Goal: Information Seeking & Learning: Learn about a topic

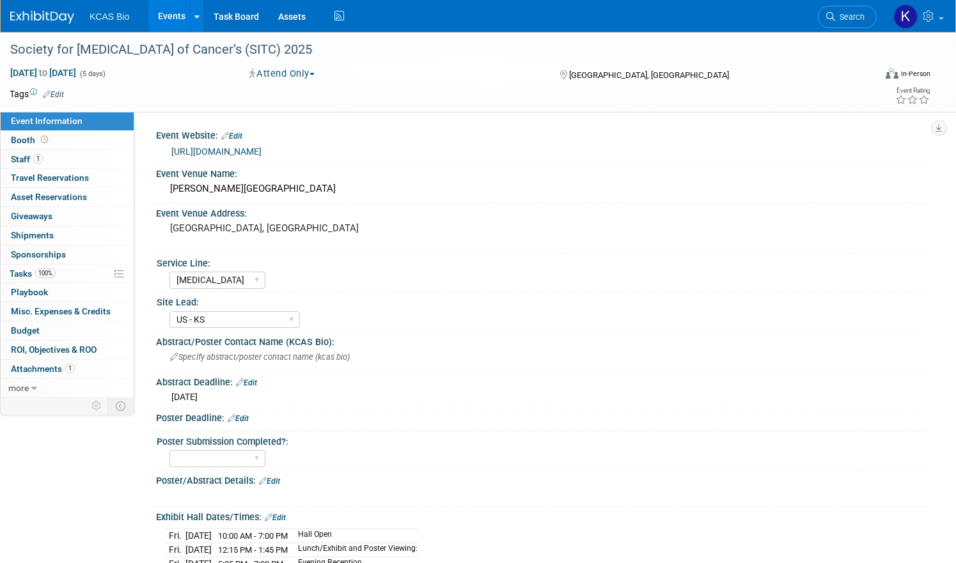
select select "[MEDICAL_DATA]"
select select "US - KS"
click at [195, 19] on link "Events" at bounding box center [171, 16] width 47 height 32
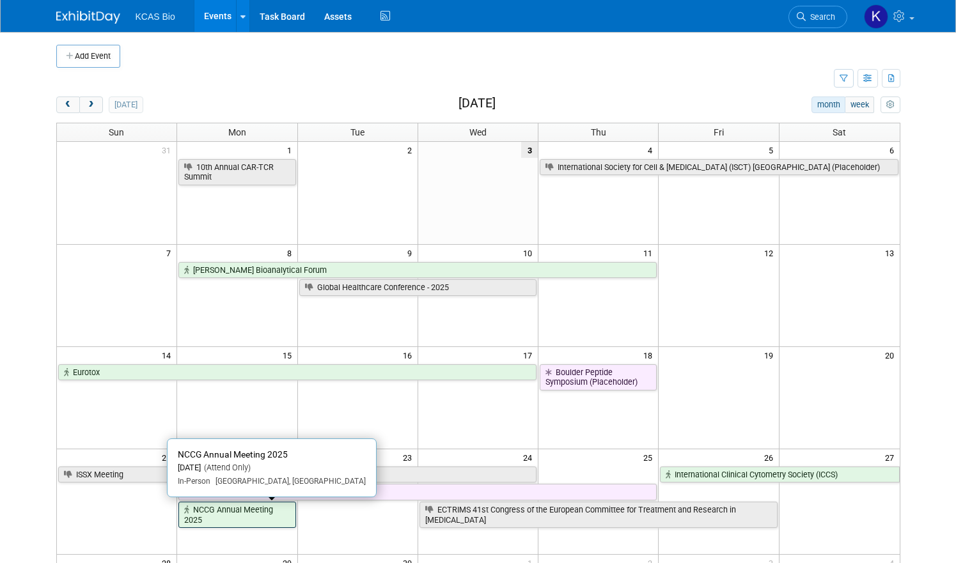
click at [251, 510] on link "NCCG Annual Meeting 2025" at bounding box center [236, 515] width 117 height 26
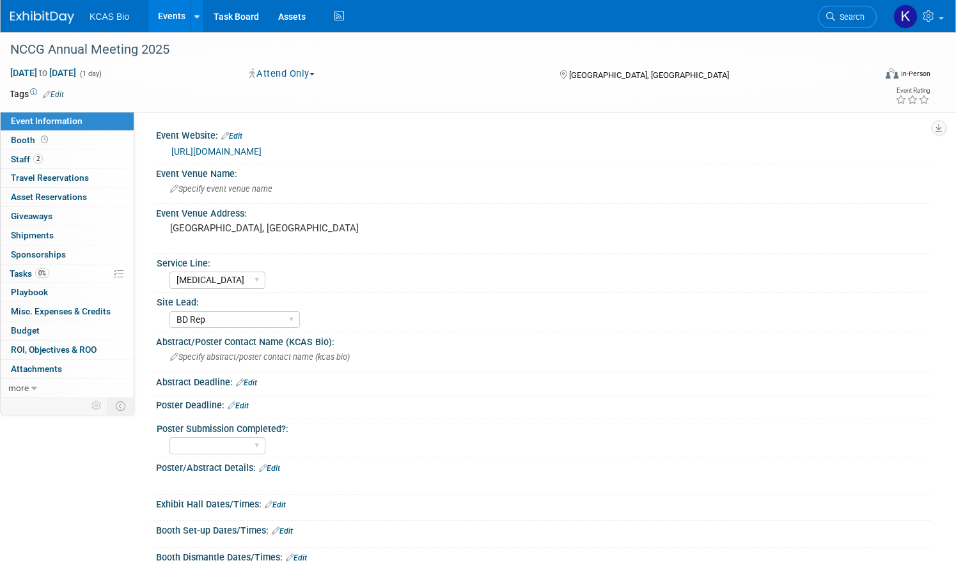
select select "Flow Cytometry"
select select "BD Rep"
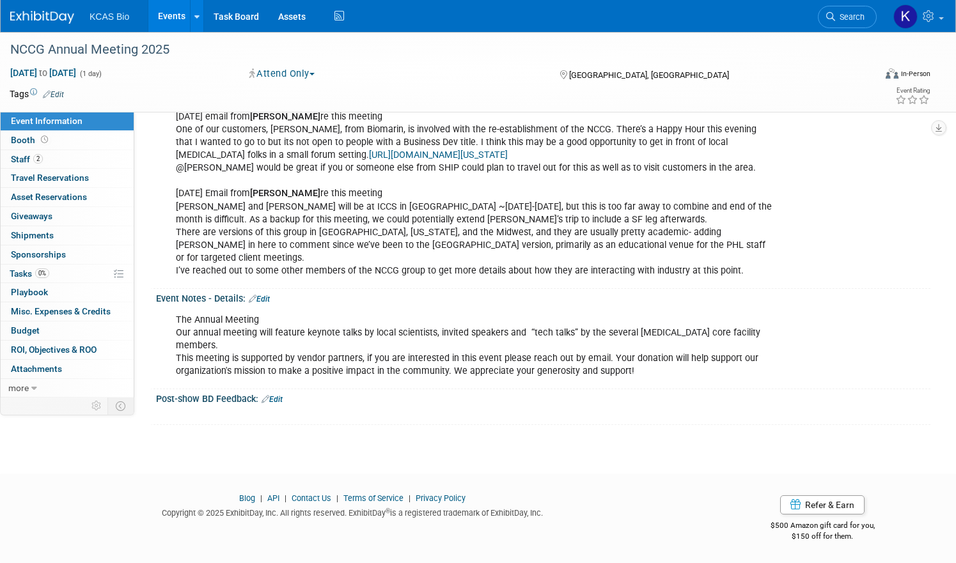
scroll to position [666, 0]
click at [91, 162] on link "2 Staff 2" at bounding box center [67, 159] width 133 height 19
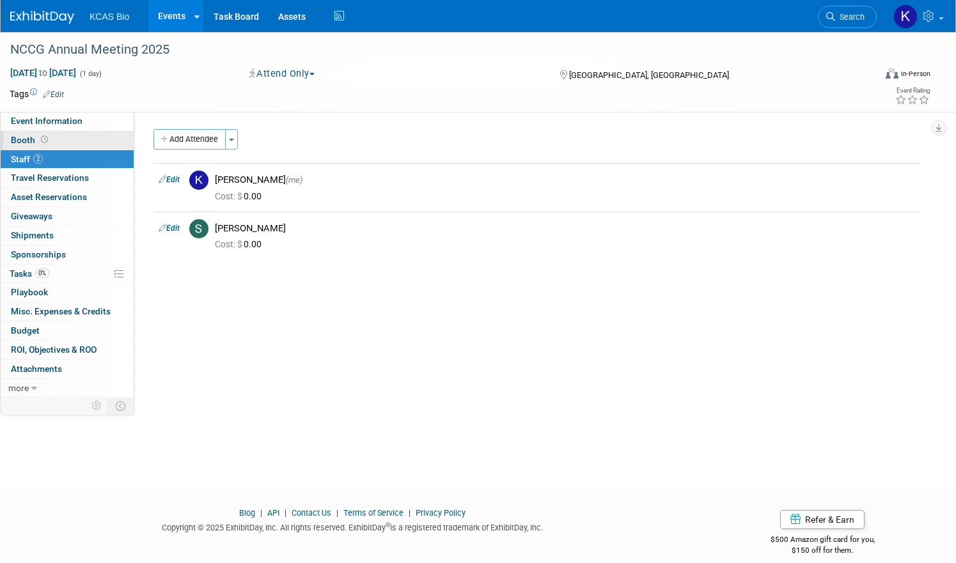
click at [51, 139] on span at bounding box center [44, 140] width 12 height 10
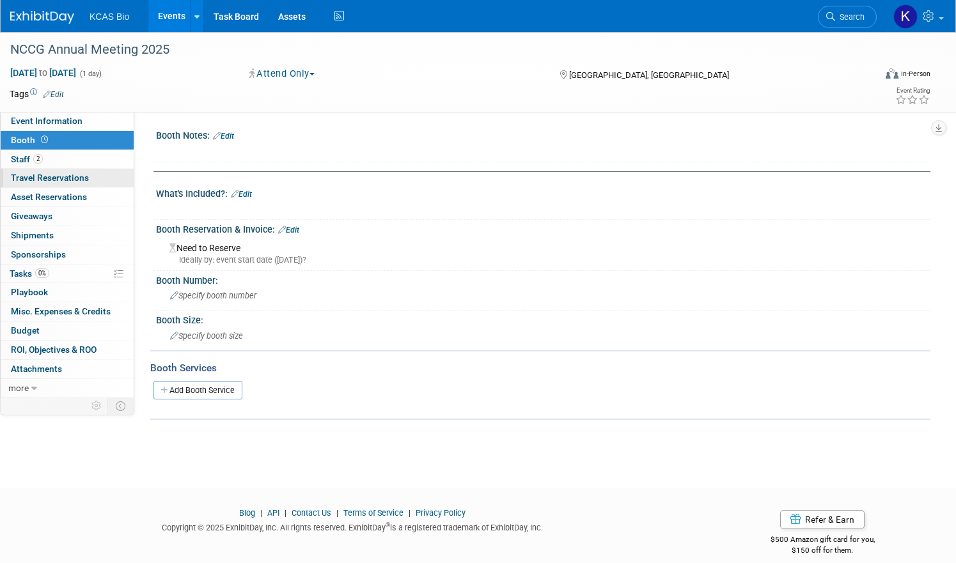
click at [89, 176] on span "Travel Reservations 0" at bounding box center [50, 178] width 78 height 10
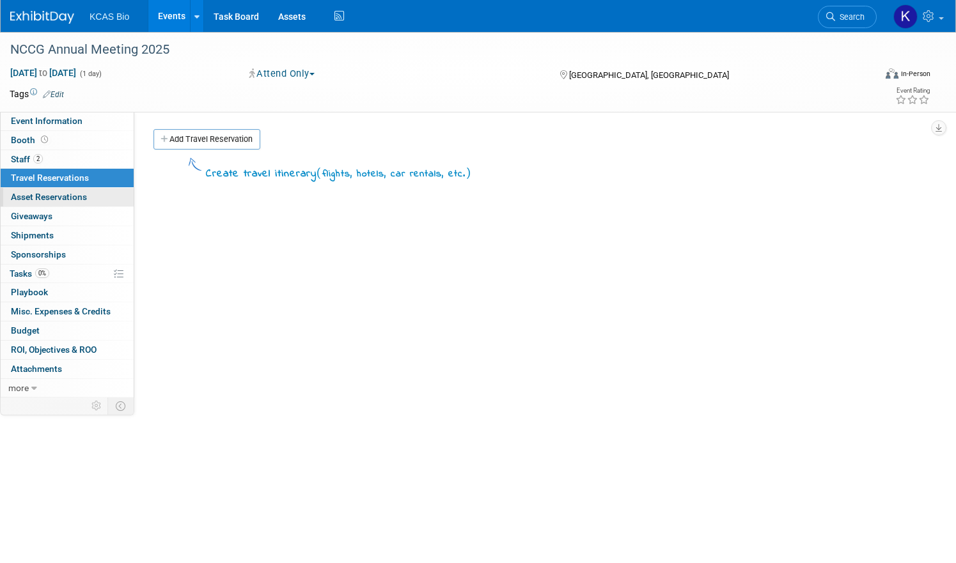
click at [98, 189] on link "0 Asset Reservations 0" at bounding box center [67, 197] width 133 height 19
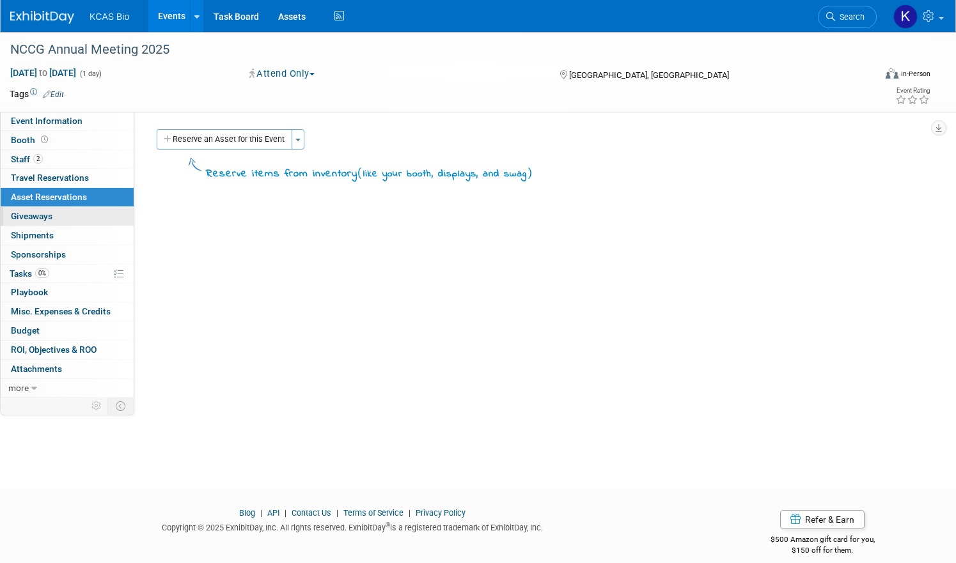
click at [104, 208] on link "0 Giveaways 0" at bounding box center [67, 216] width 133 height 19
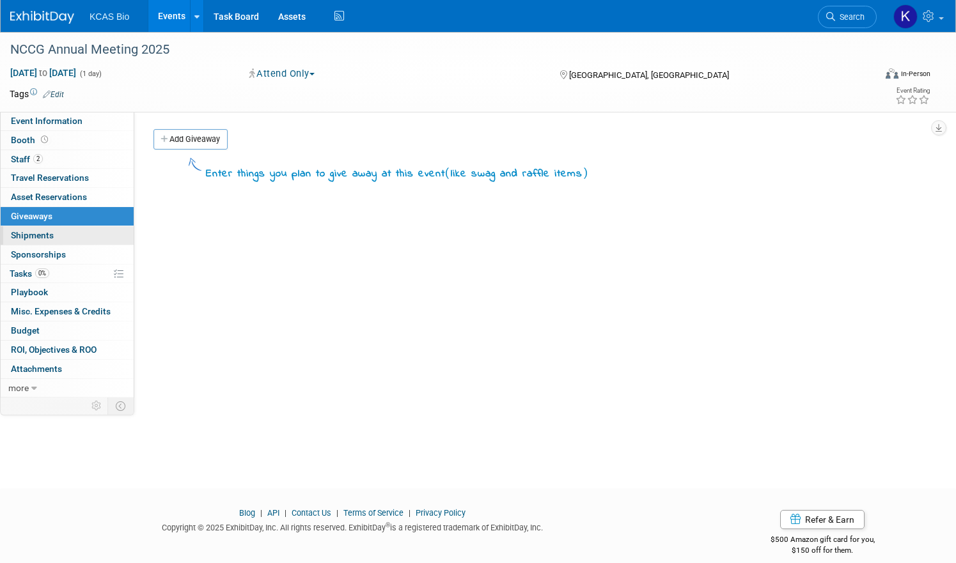
click at [105, 228] on link "0 Shipments 0" at bounding box center [67, 235] width 133 height 19
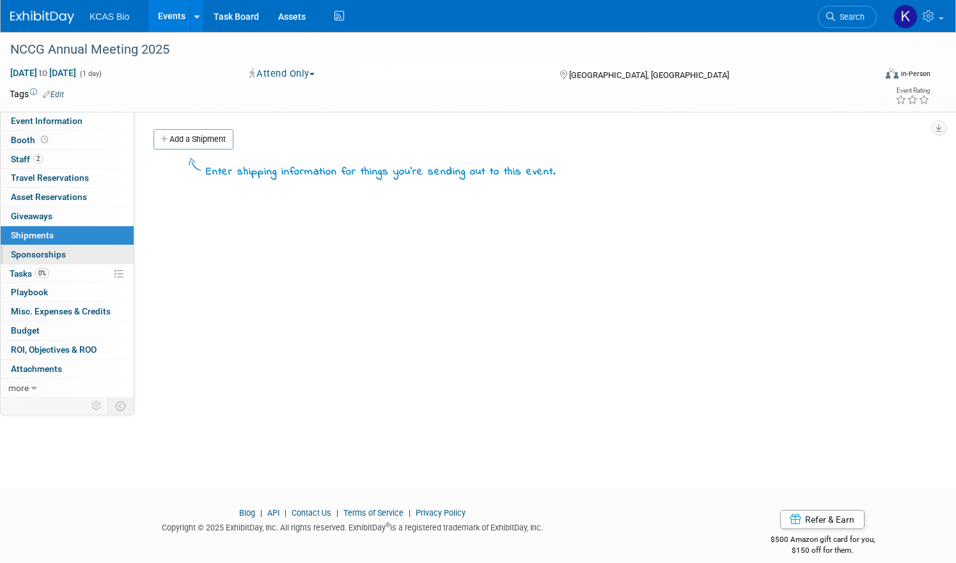
click at [66, 250] on span "Sponsorships 0" at bounding box center [38, 254] width 55 height 10
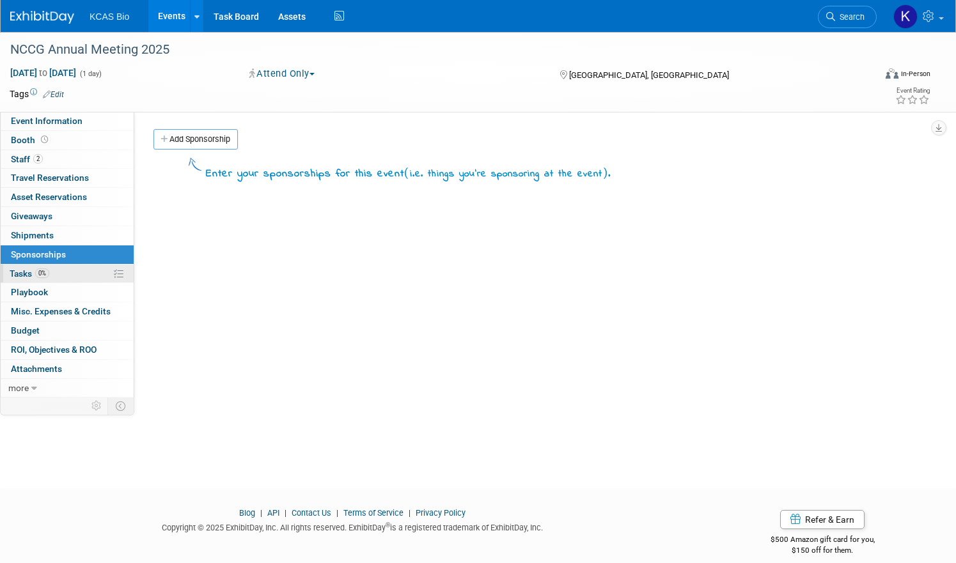
click at [116, 271] on link "0% Tasks 0%" at bounding box center [67, 274] width 133 height 19
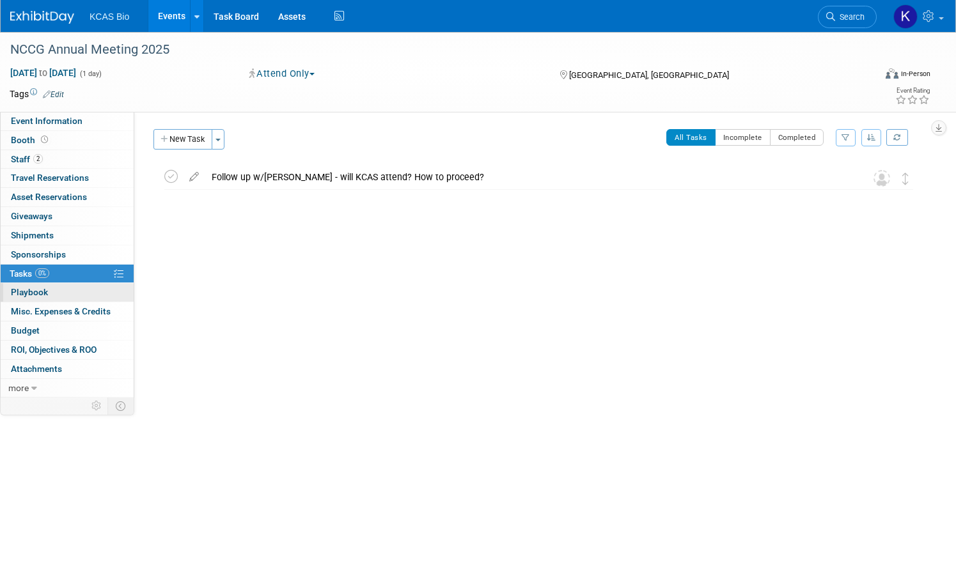
click at [118, 295] on link "0 Playbook 0" at bounding box center [67, 292] width 133 height 19
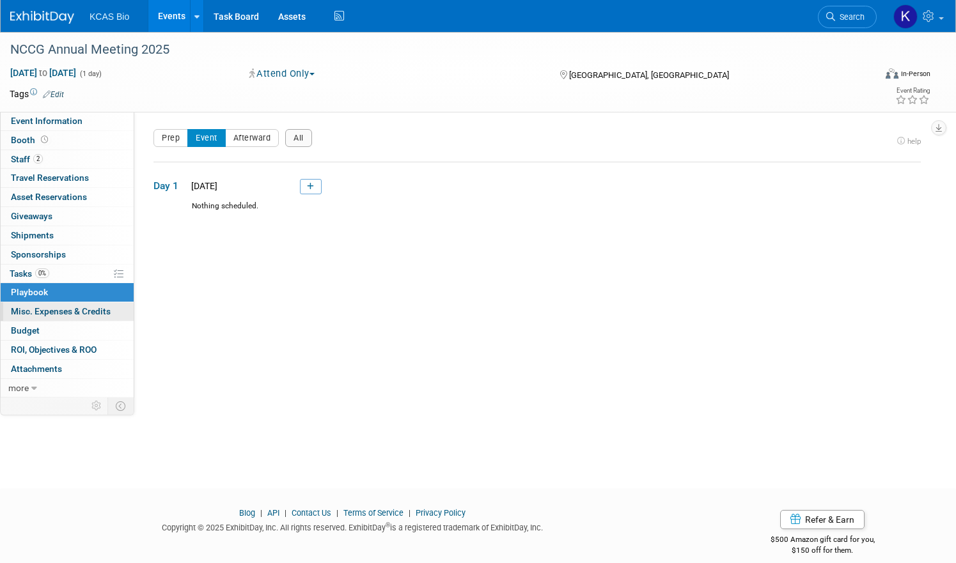
click at [111, 315] on span "Misc. Expenses & Credits 0" at bounding box center [61, 311] width 100 height 10
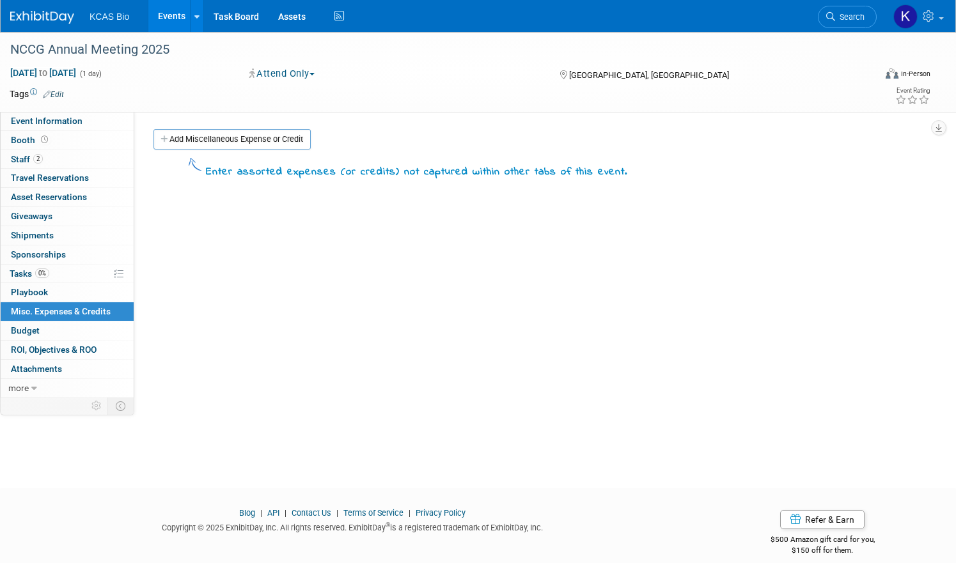
click at [118, 324] on link "Budget" at bounding box center [67, 331] width 133 height 19
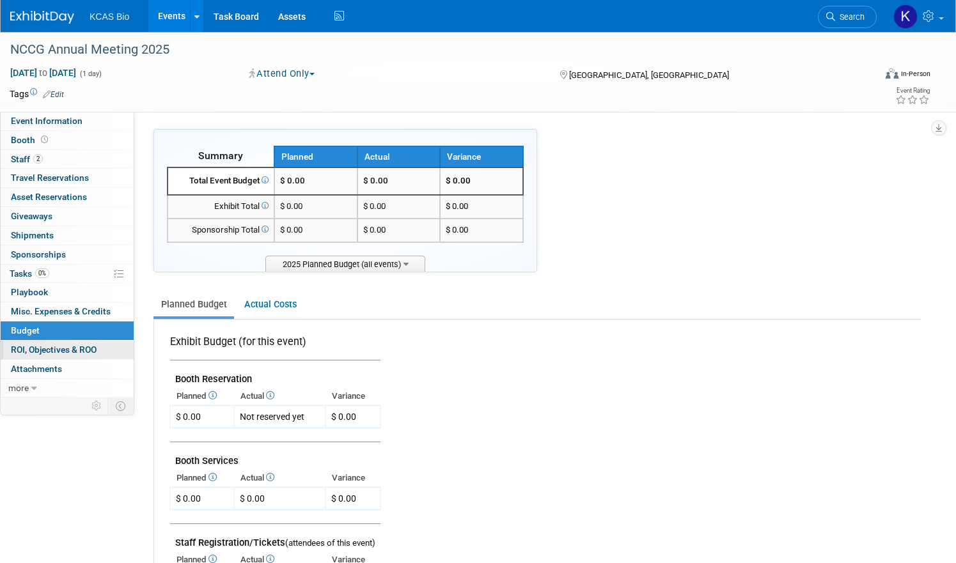
click at [118, 341] on link "0 ROI, Objectives & ROO 0" at bounding box center [67, 350] width 133 height 19
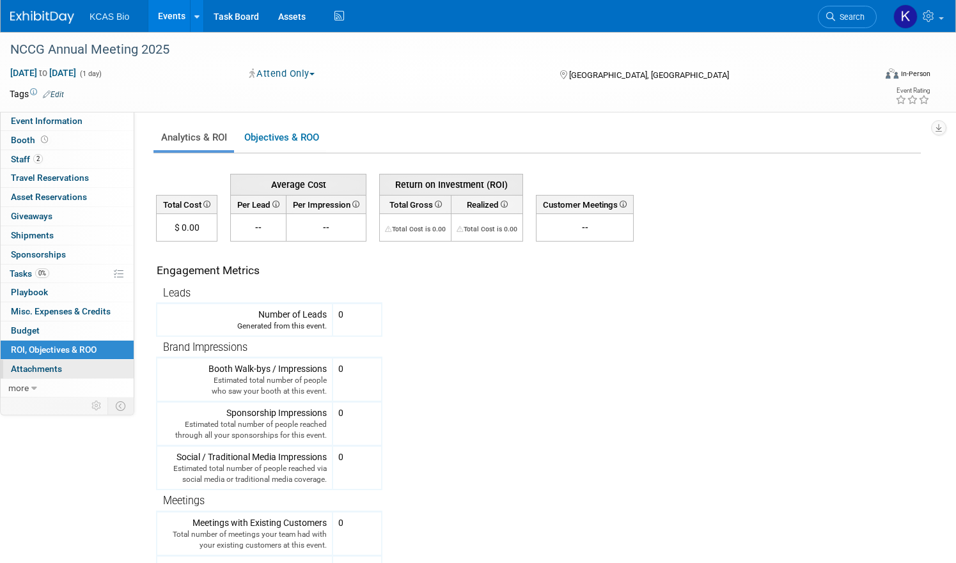
click at [115, 364] on link "0 Attachments 0" at bounding box center [67, 369] width 133 height 19
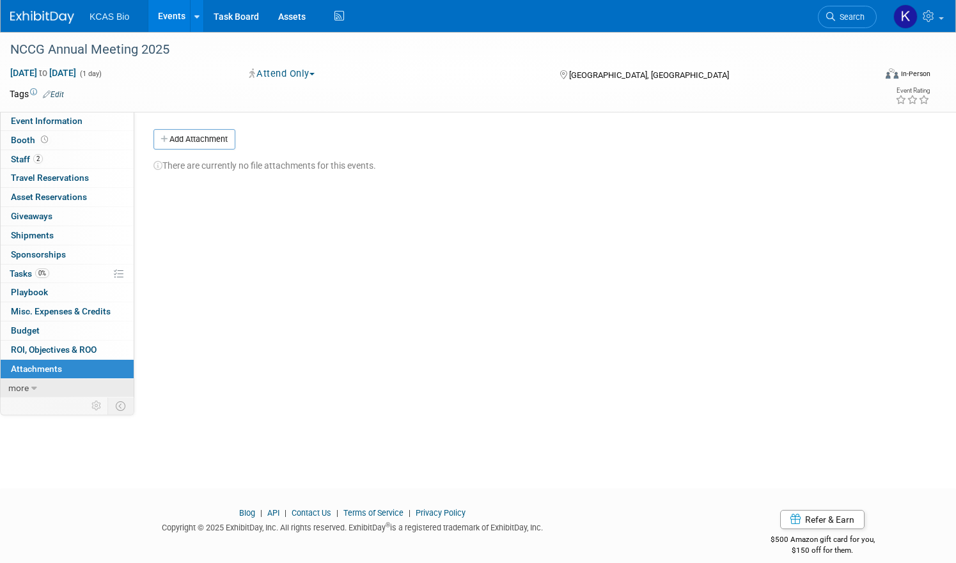
click at [108, 388] on link "more" at bounding box center [67, 388] width 133 height 19
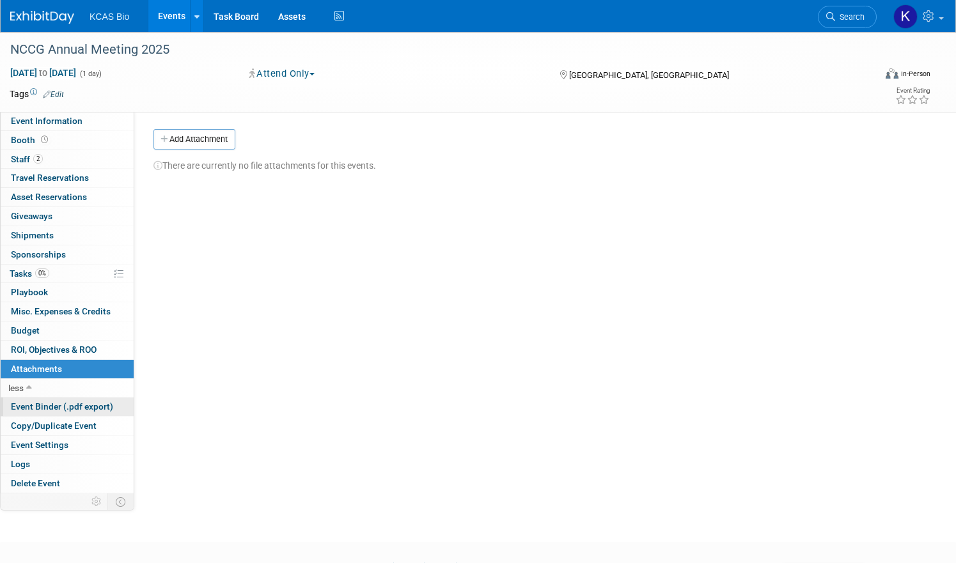
click at [113, 412] on span "Event Binder (.pdf export)" at bounding box center [62, 407] width 102 height 10
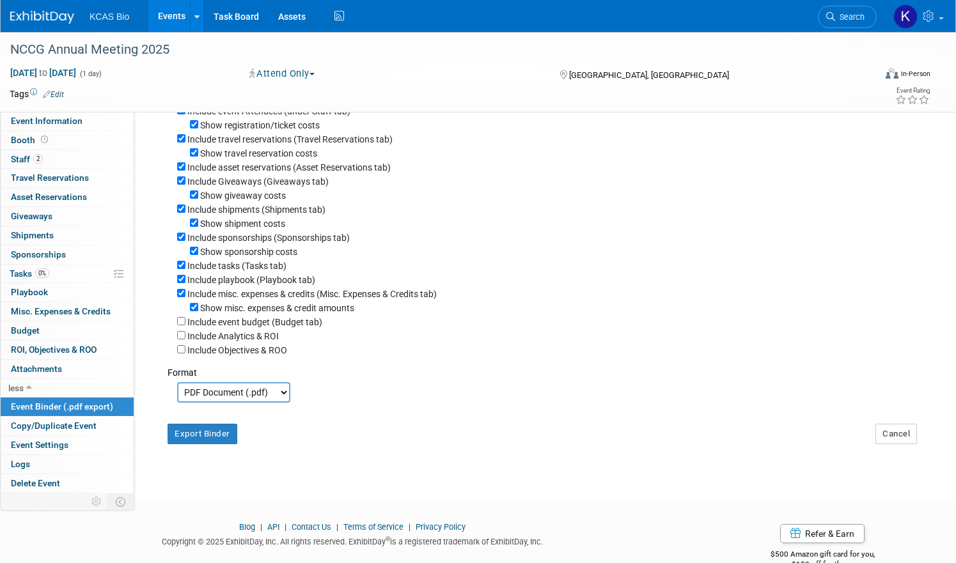
scroll to position [195, 0]
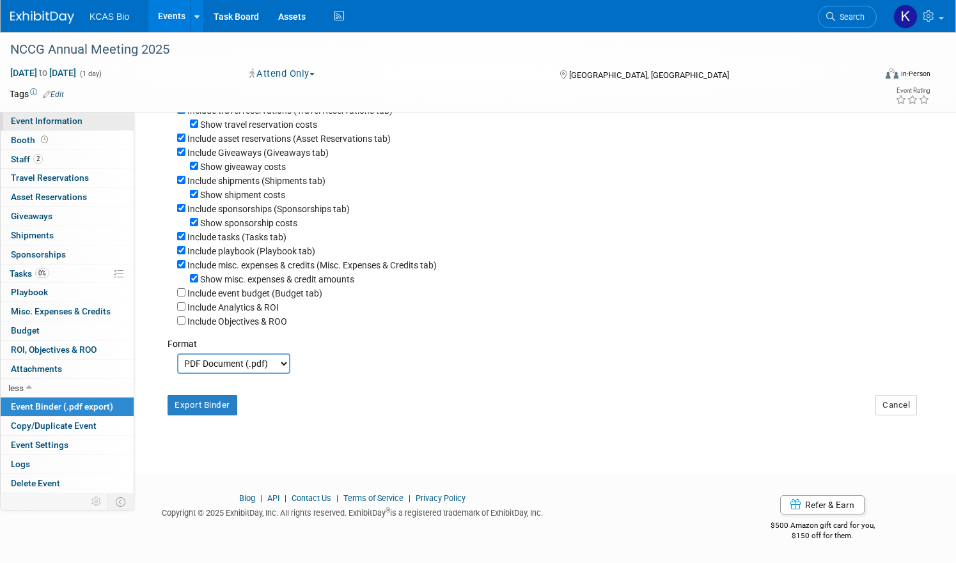
click at [88, 129] on link "Event Information" at bounding box center [67, 121] width 133 height 19
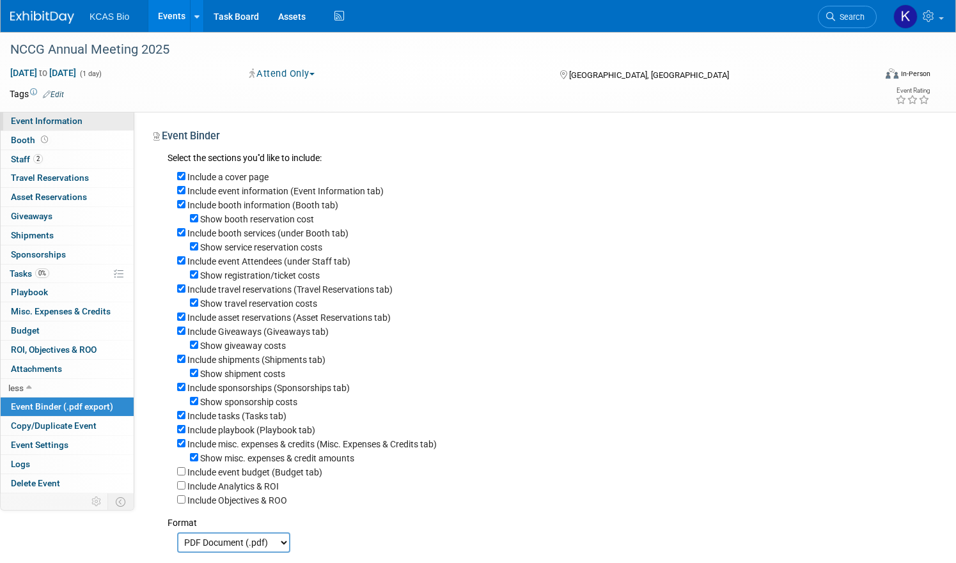
select select "[MEDICAL_DATA]"
select select "BD Rep"
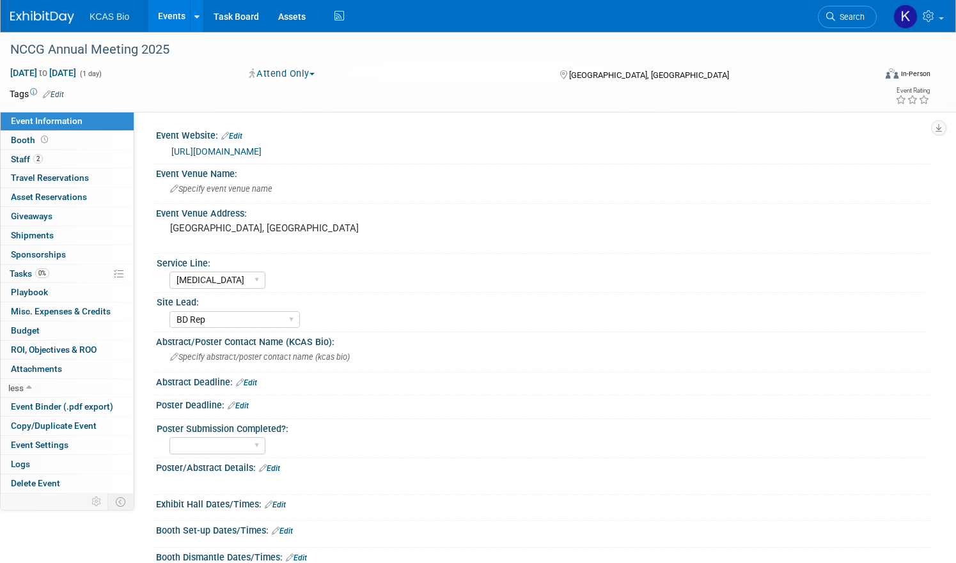
click at [262, 151] on link "https://norcalcytometry.org/" at bounding box center [216, 151] width 90 height 10
click at [129, 16] on span "KCAS Bio" at bounding box center [110, 17] width 40 height 10
click at [195, 22] on link "Events" at bounding box center [171, 16] width 47 height 32
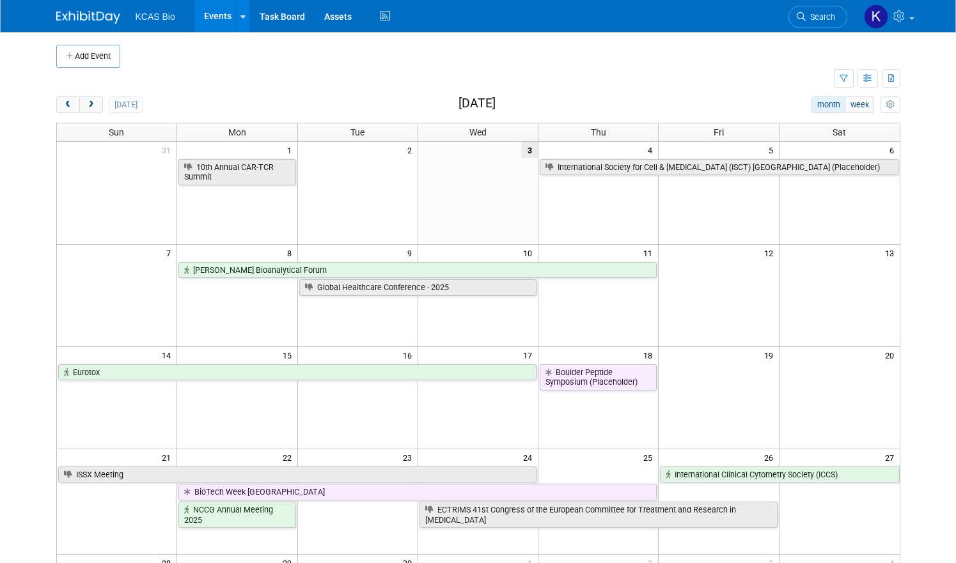
click at [95, 108] on div "[DATE]" at bounding box center [99, 105] width 87 height 17
click at [93, 108] on button "next" at bounding box center [91, 105] width 24 height 17
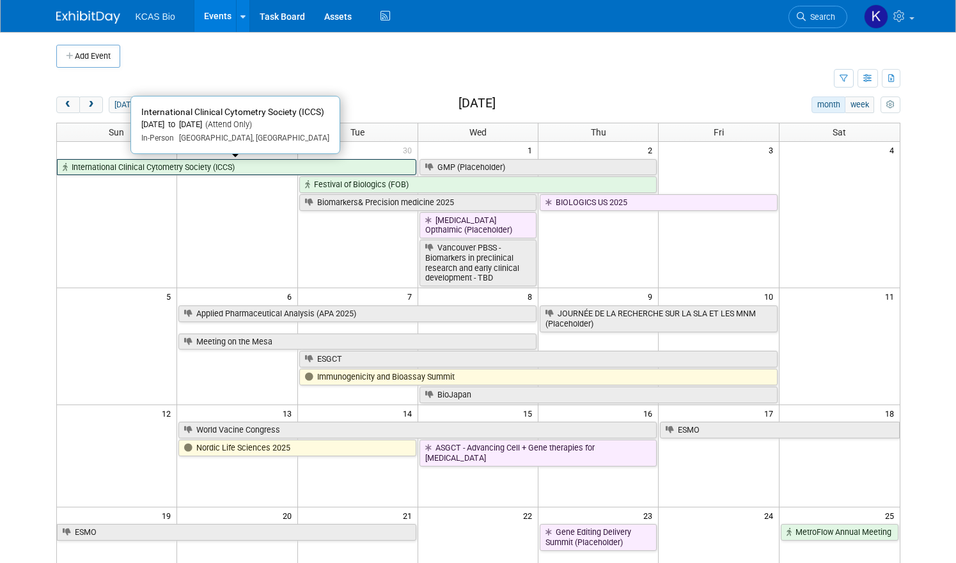
click at [242, 164] on link "International Clinical Cytometry Society (ICCS)" at bounding box center [236, 167] width 359 height 17
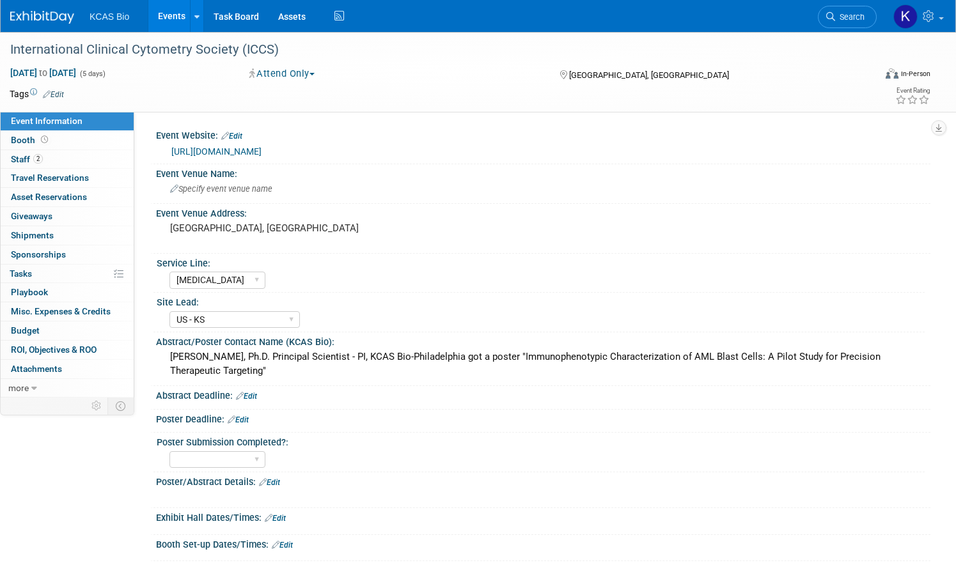
select select "[MEDICAL_DATA]"
select select "US - KS"
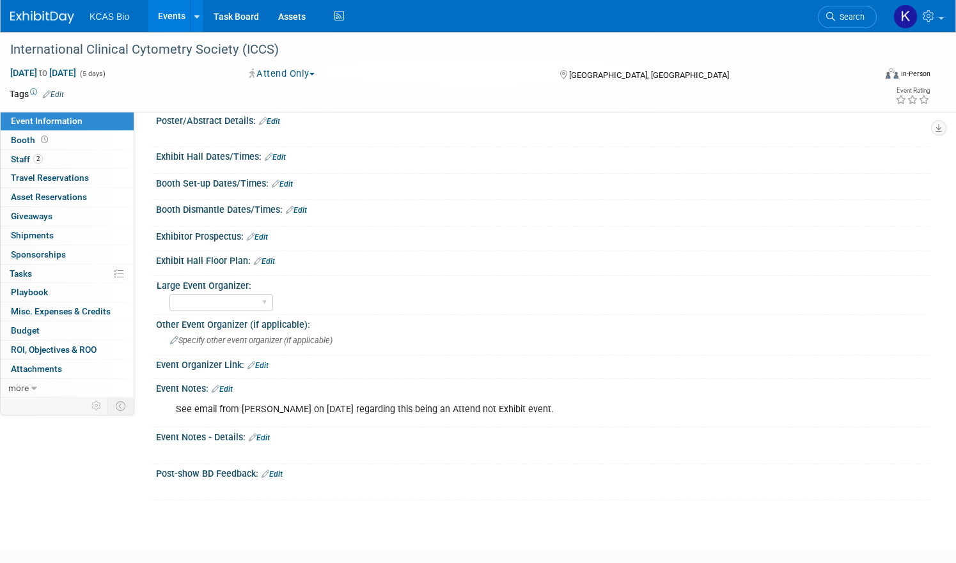
scroll to position [384, 0]
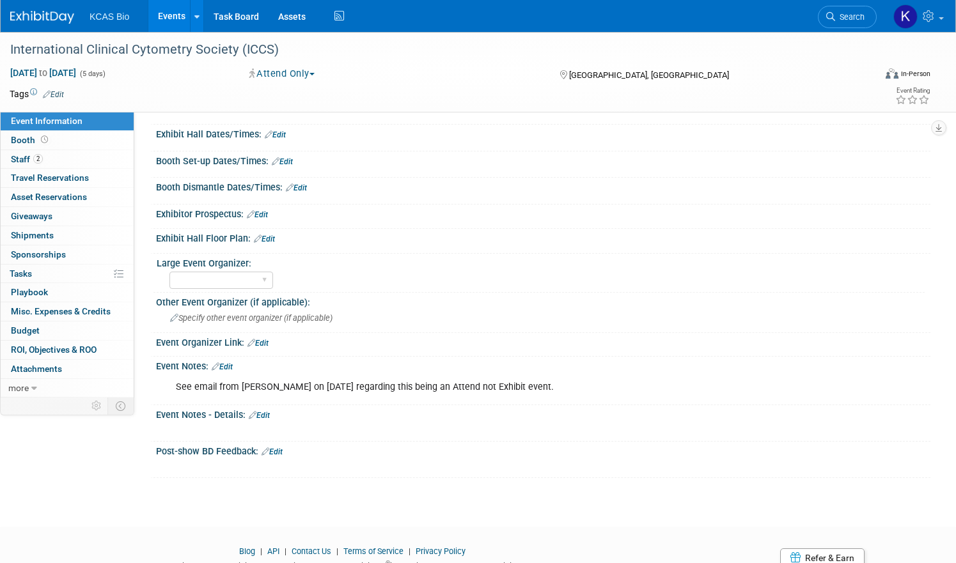
click at [419, 387] on div "See email from [PERSON_NAME] on [DATE] regarding this being an Attend not Exhib…" at bounding box center [474, 388] width 615 height 26
click at [98, 163] on link "2 Staff 2" at bounding box center [67, 159] width 133 height 19
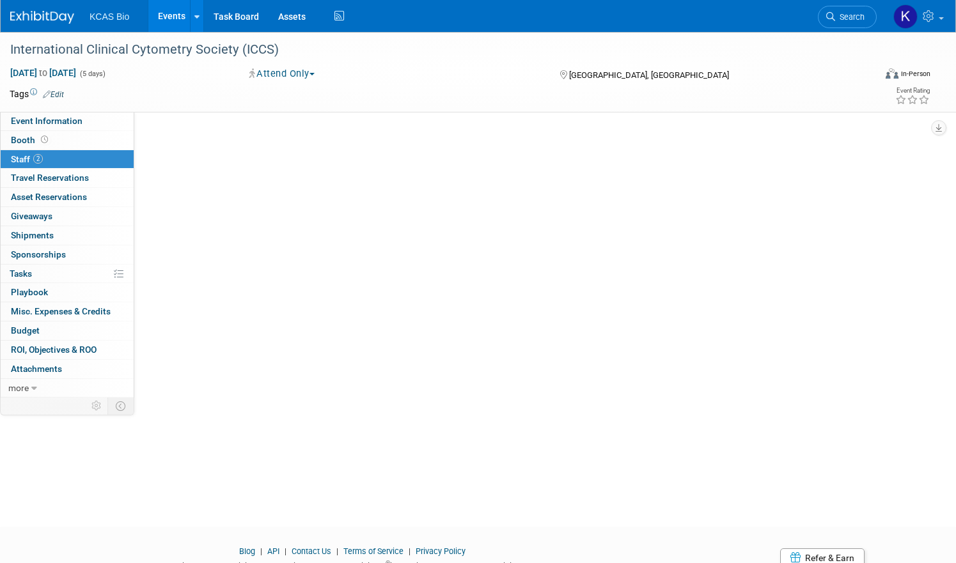
scroll to position [0, 0]
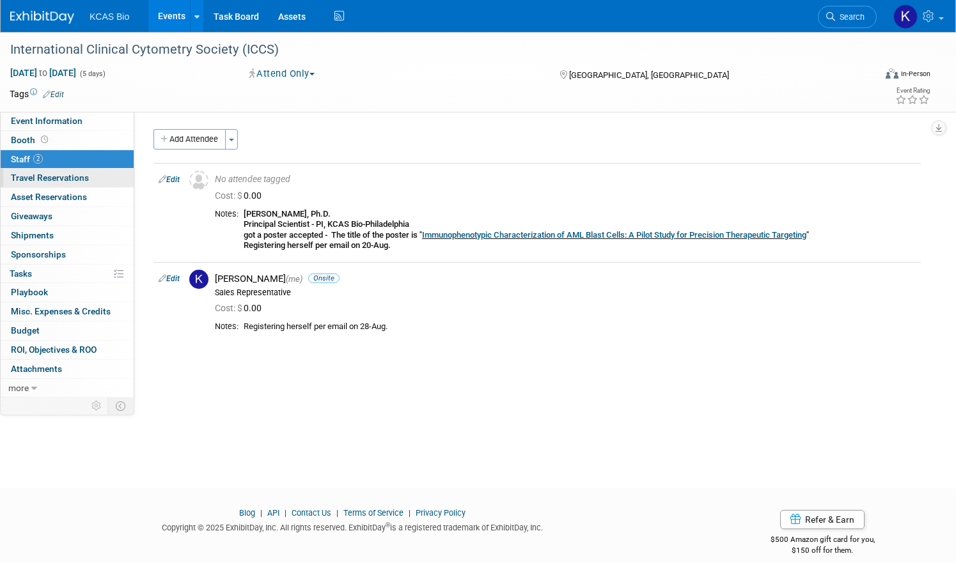
click at [89, 180] on span "Travel Reservations 0" at bounding box center [50, 178] width 78 height 10
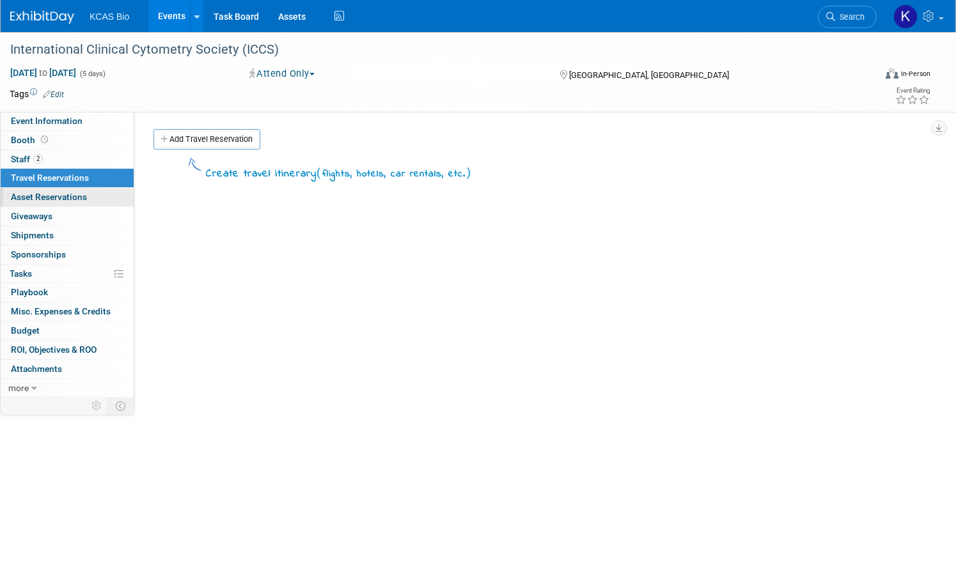
click at [87, 200] on span "Asset Reservations 0" at bounding box center [49, 197] width 76 height 10
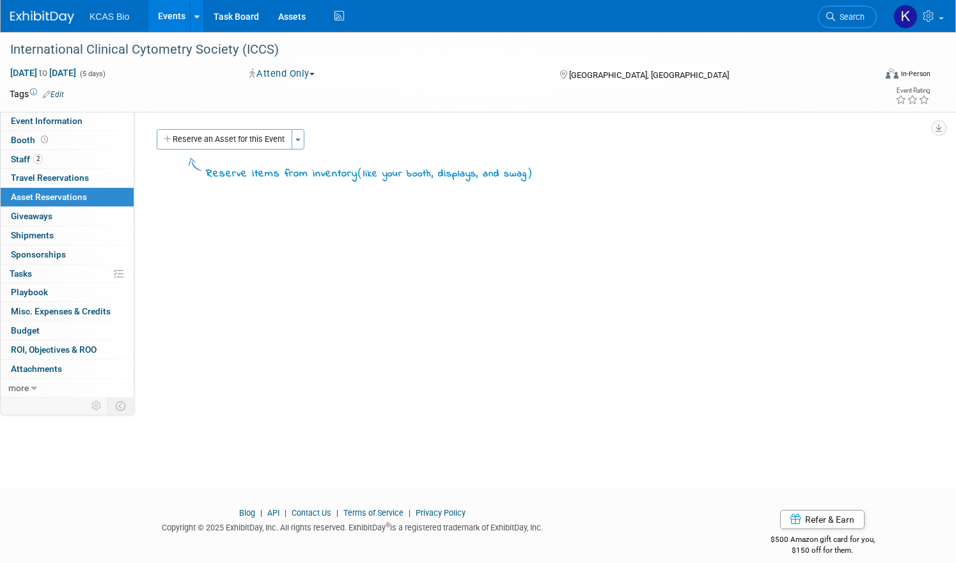
click at [116, 206] on link "0 Asset Reservations 0" at bounding box center [67, 197] width 133 height 19
click at [116, 211] on link "0 Giveaways 0" at bounding box center [67, 216] width 133 height 19
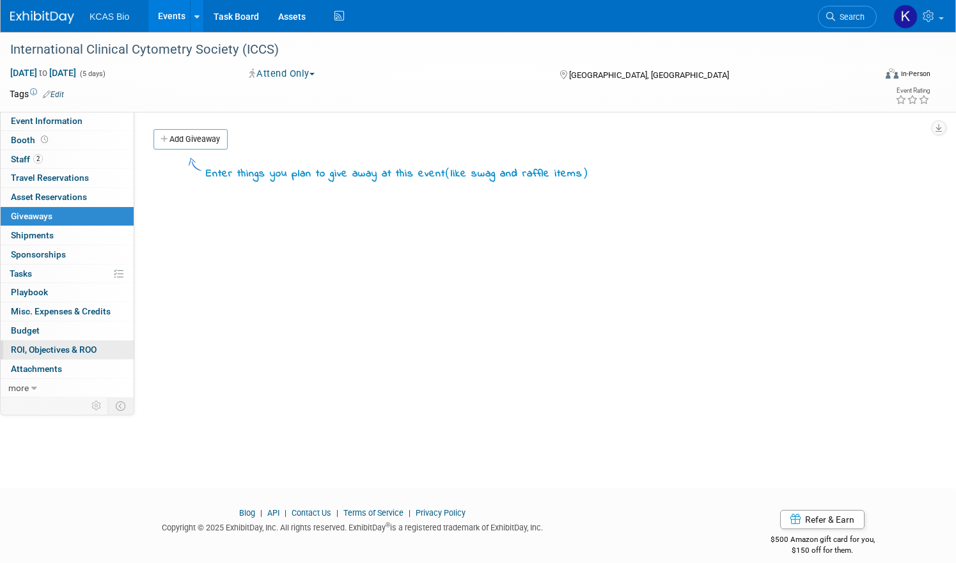
click at [97, 352] on span "ROI, Objectives & ROO 0" at bounding box center [54, 350] width 86 height 10
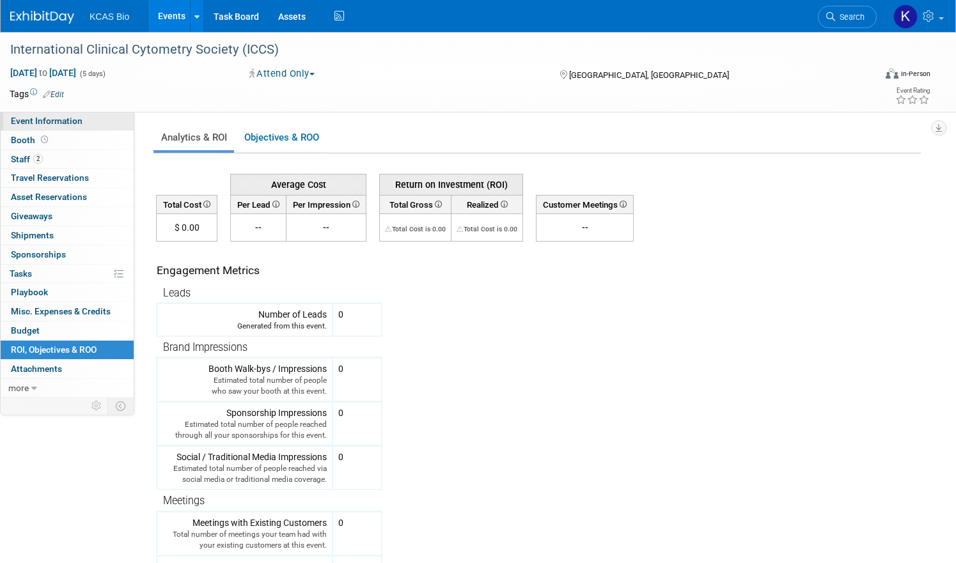
click at [90, 127] on link "Event Information" at bounding box center [67, 121] width 133 height 19
select select "[MEDICAL_DATA]"
select select "US - KS"
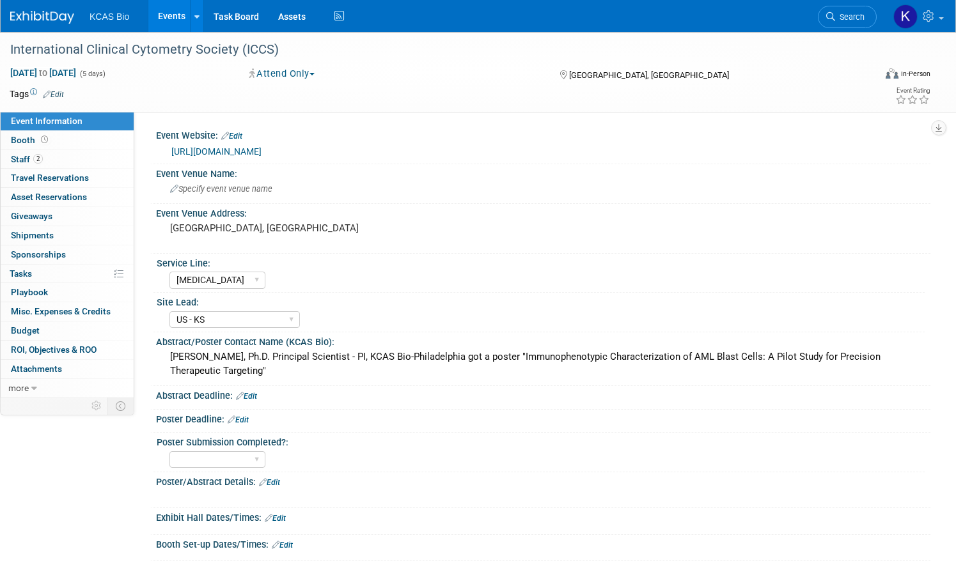
click at [262, 151] on link "[URL][DOMAIN_NAME]" at bounding box center [216, 151] width 90 height 10
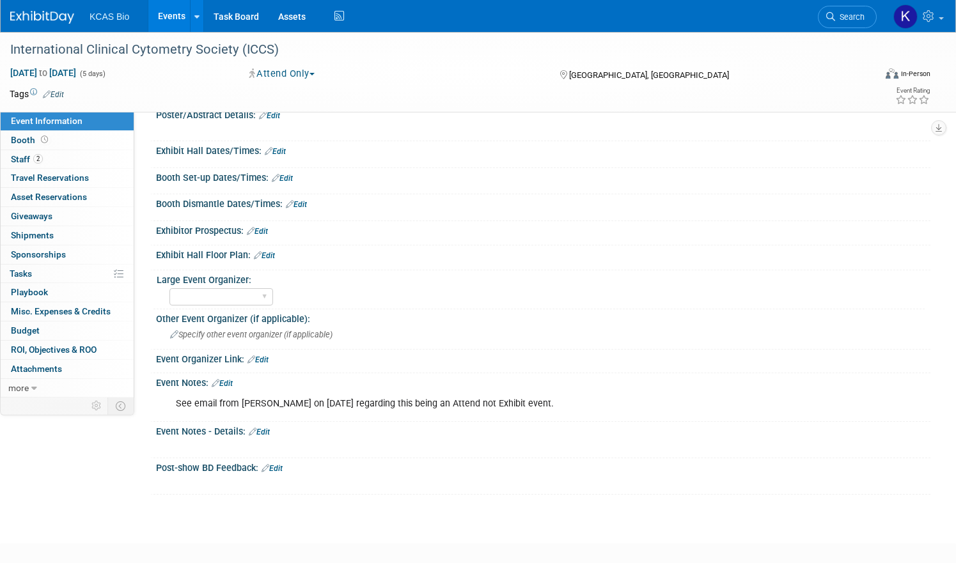
scroll to position [436, 0]
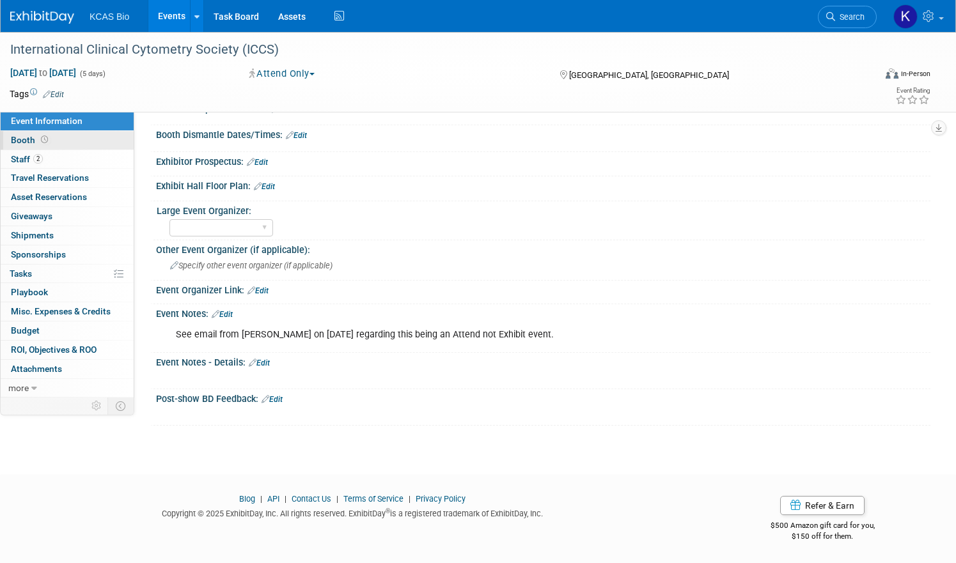
click at [51, 141] on span "Booth" at bounding box center [31, 140] width 40 height 10
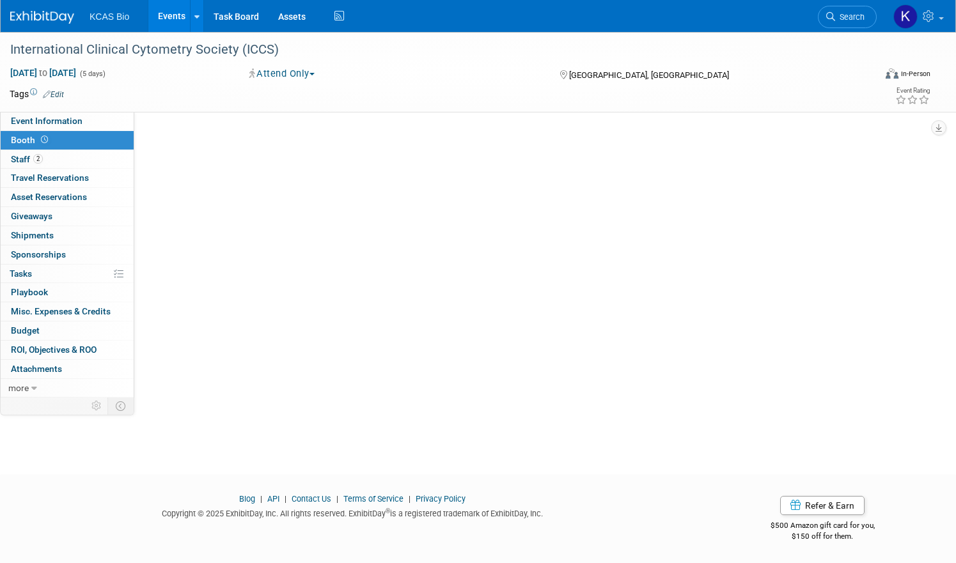
scroll to position [0, 0]
